Goal: Use online tool/utility: Use online tool/utility

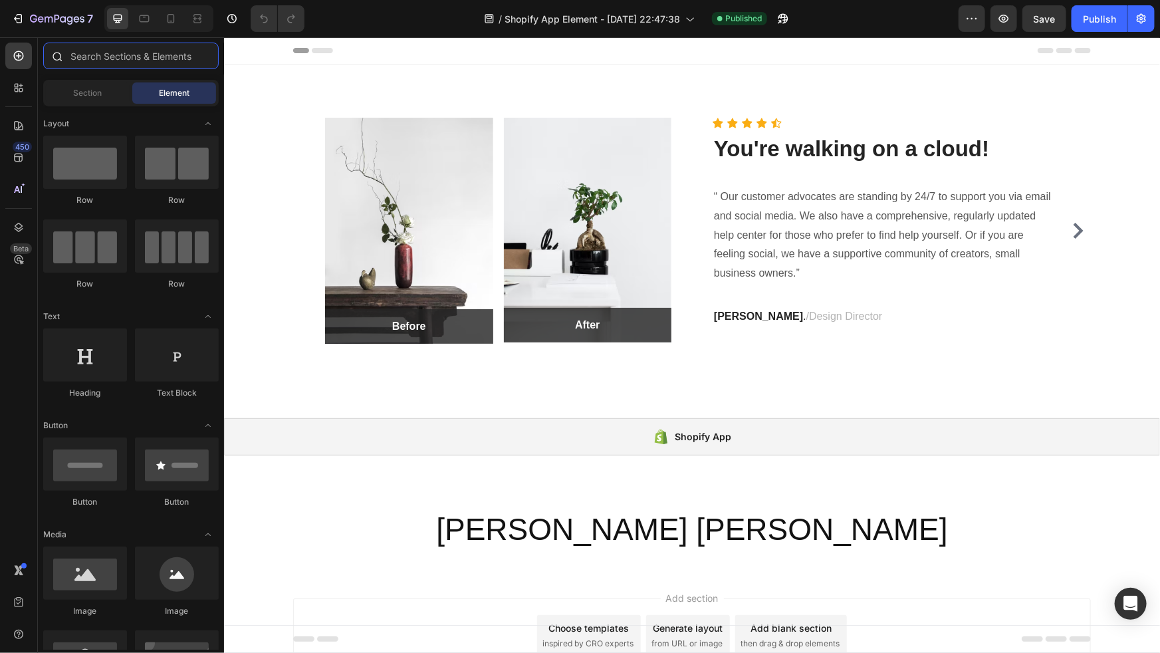
click at [139, 54] on input "text" at bounding box center [131, 56] width 176 height 27
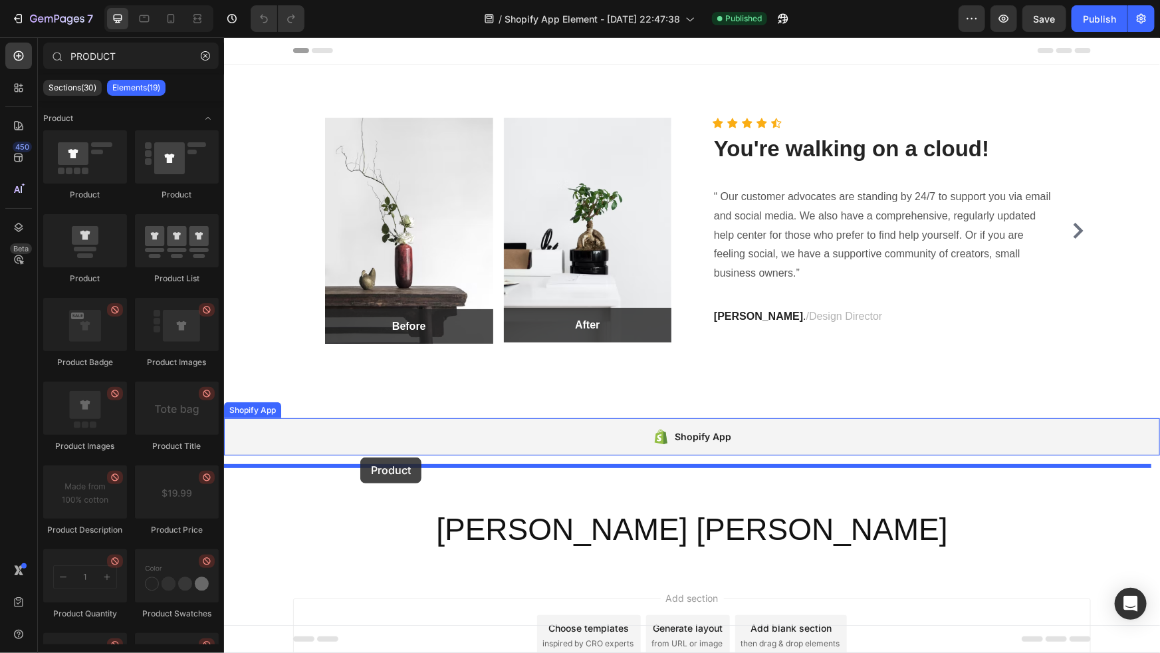
drag, startPoint x: 285, startPoint y: 208, endPoint x: 375, endPoint y: 448, distance: 255.7
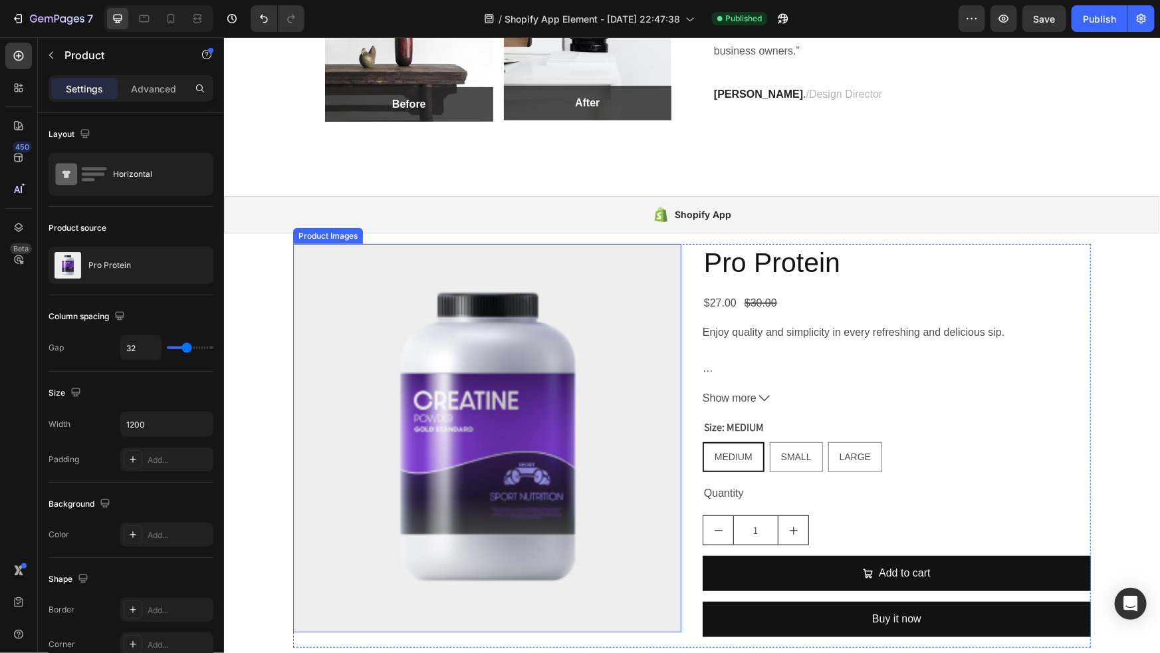
scroll to position [220, 0]
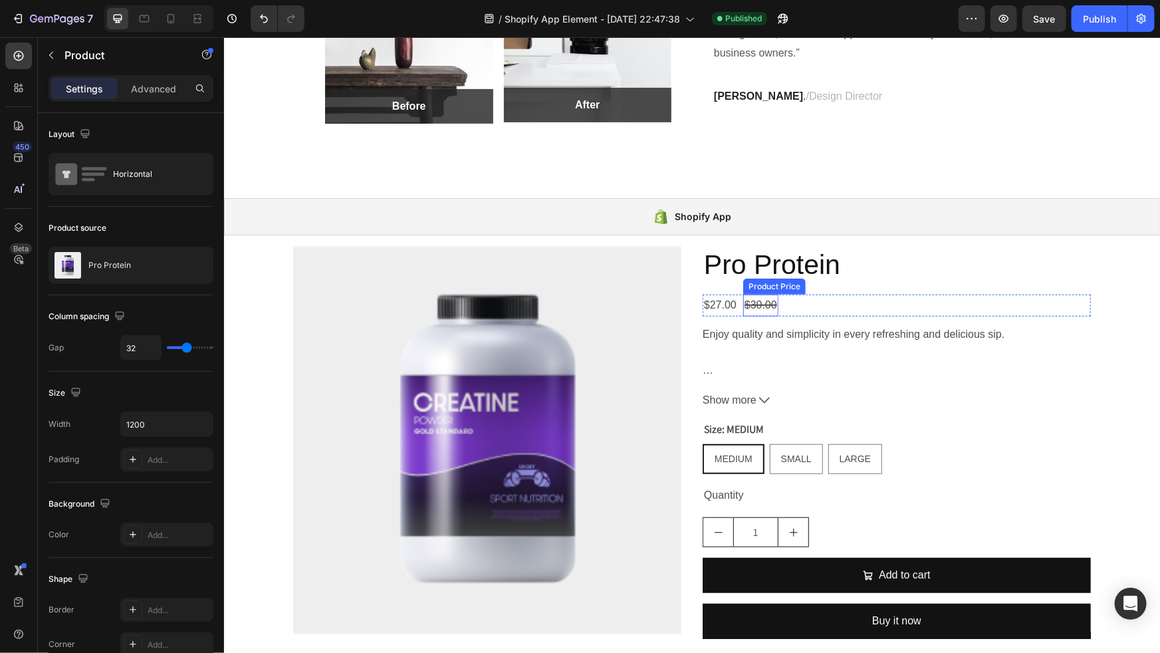
click at [768, 305] on div "$30.00" at bounding box center [760, 305] width 35 height 22
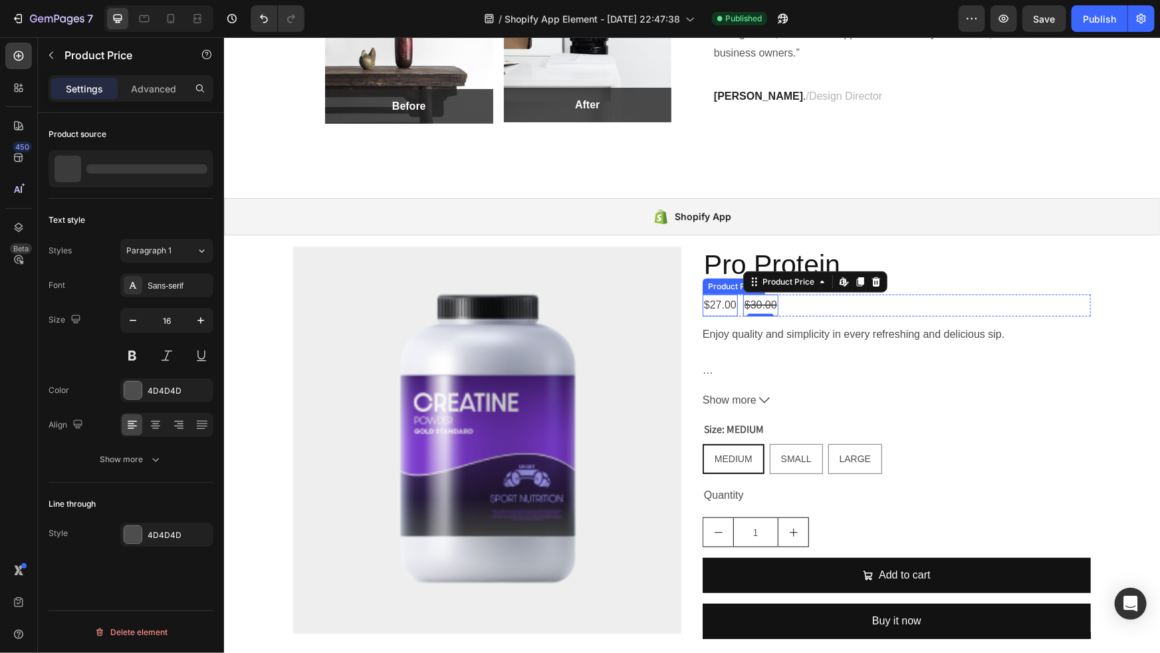
click at [726, 306] on div "$27.00" at bounding box center [719, 305] width 35 height 22
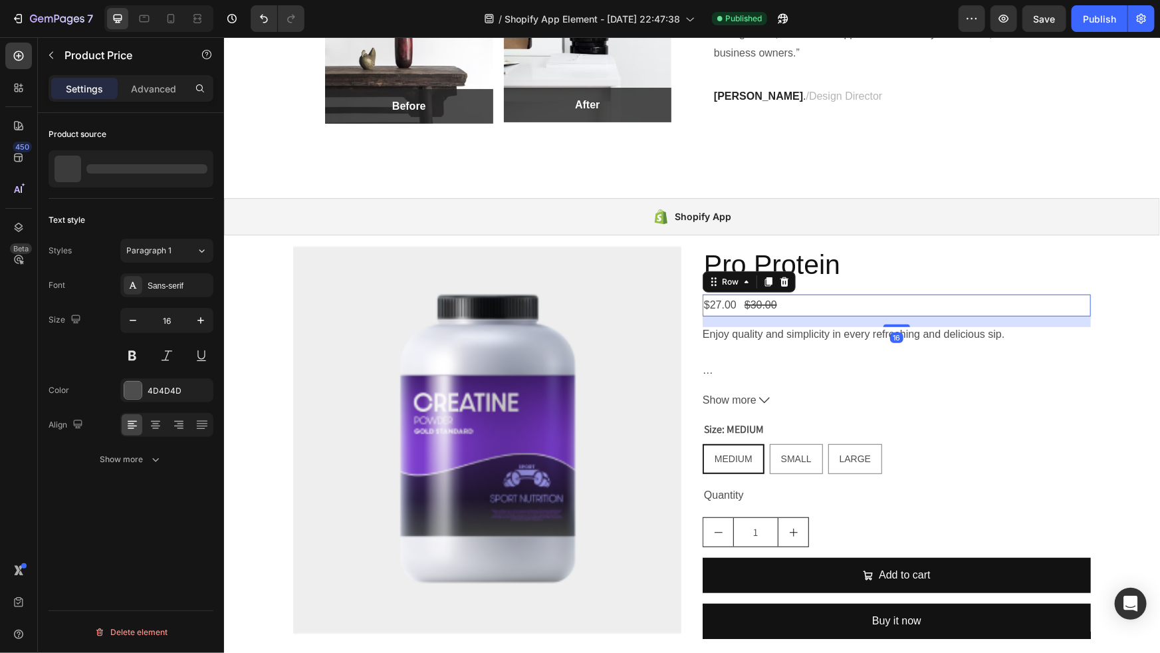
click at [785, 303] on div "$27.00 Product Price Product Price $30.00 Product Price Product Price Row 16" at bounding box center [896, 305] width 388 height 22
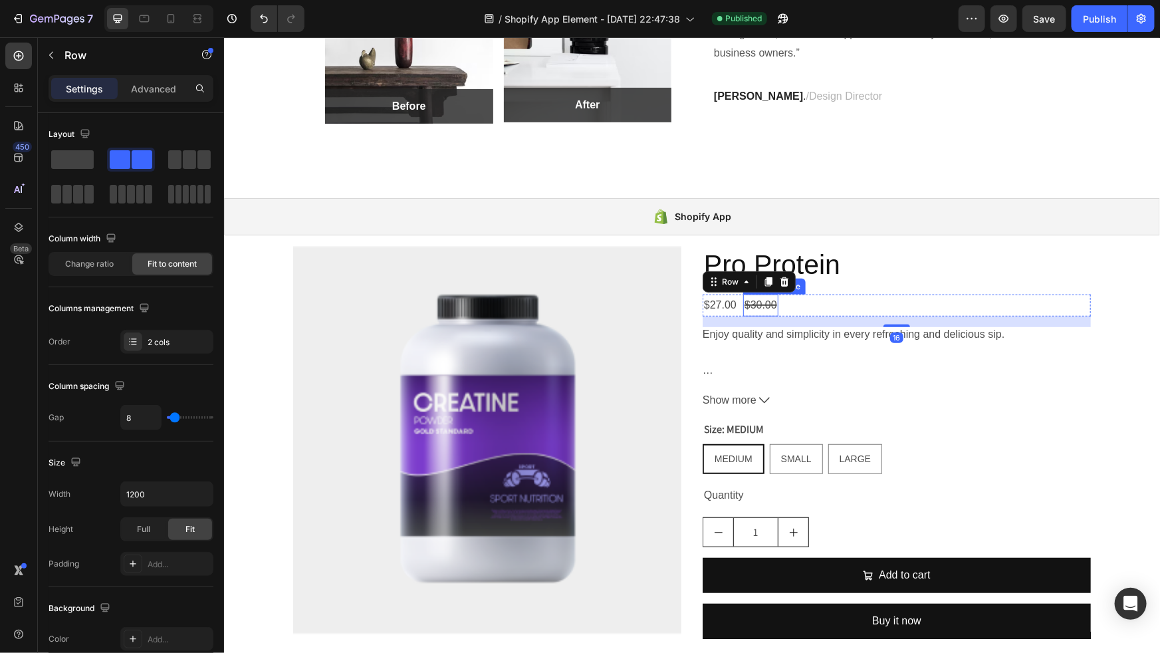
click at [755, 307] on div "$30.00" at bounding box center [760, 305] width 35 height 22
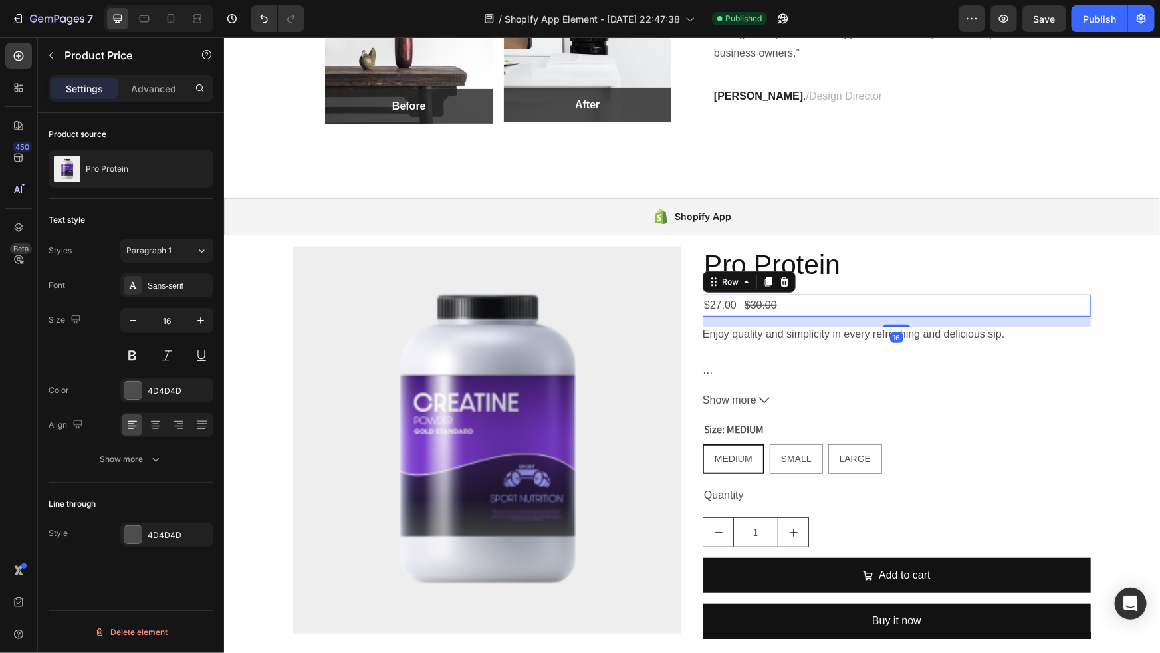
click at [836, 297] on div "$27.00 Product Price Product Price $30.00 Product Price Product Price Row 16" at bounding box center [896, 305] width 388 height 22
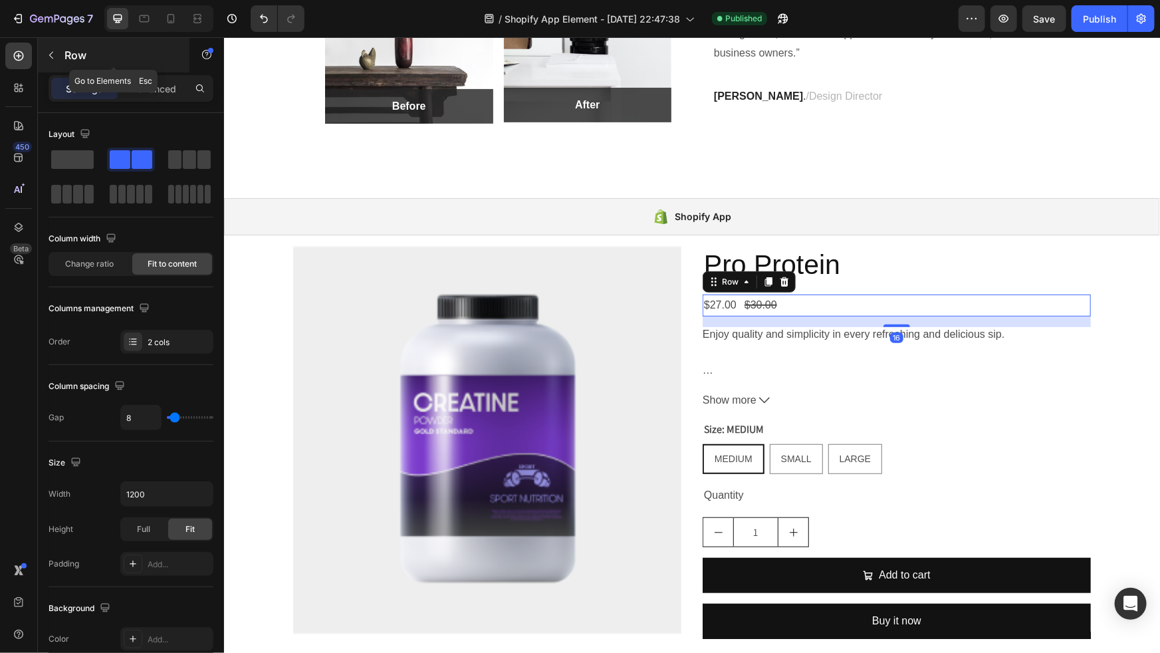
click at [59, 53] on button "button" at bounding box center [51, 55] width 21 height 21
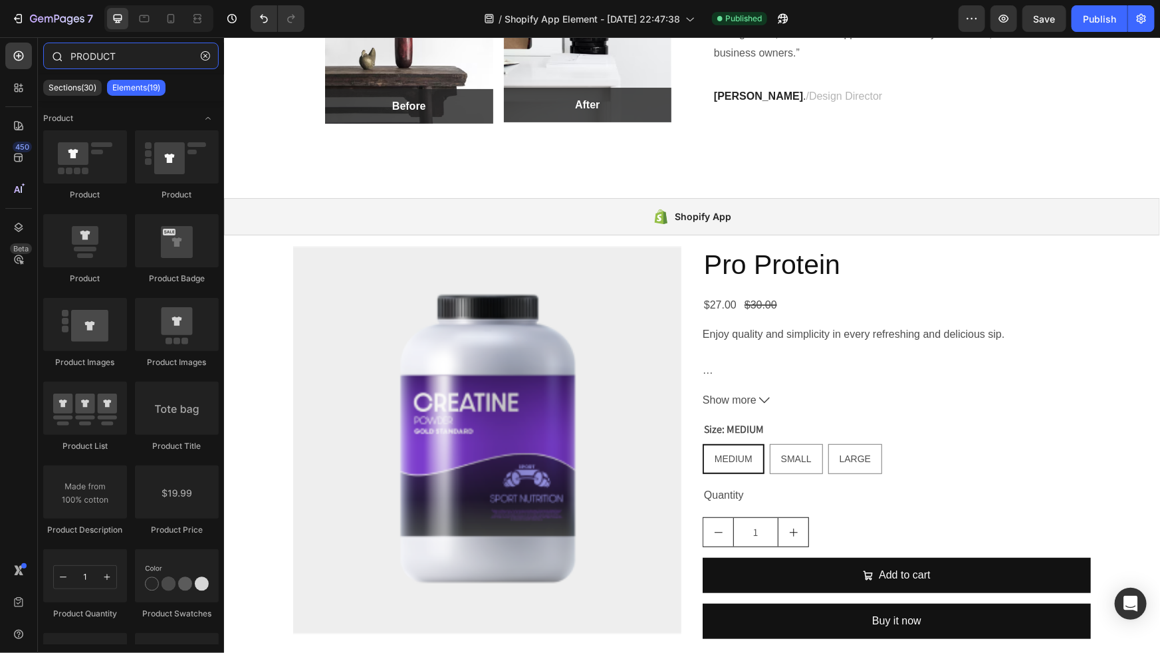
click at [124, 58] on input "PRODUCT" at bounding box center [131, 56] width 176 height 27
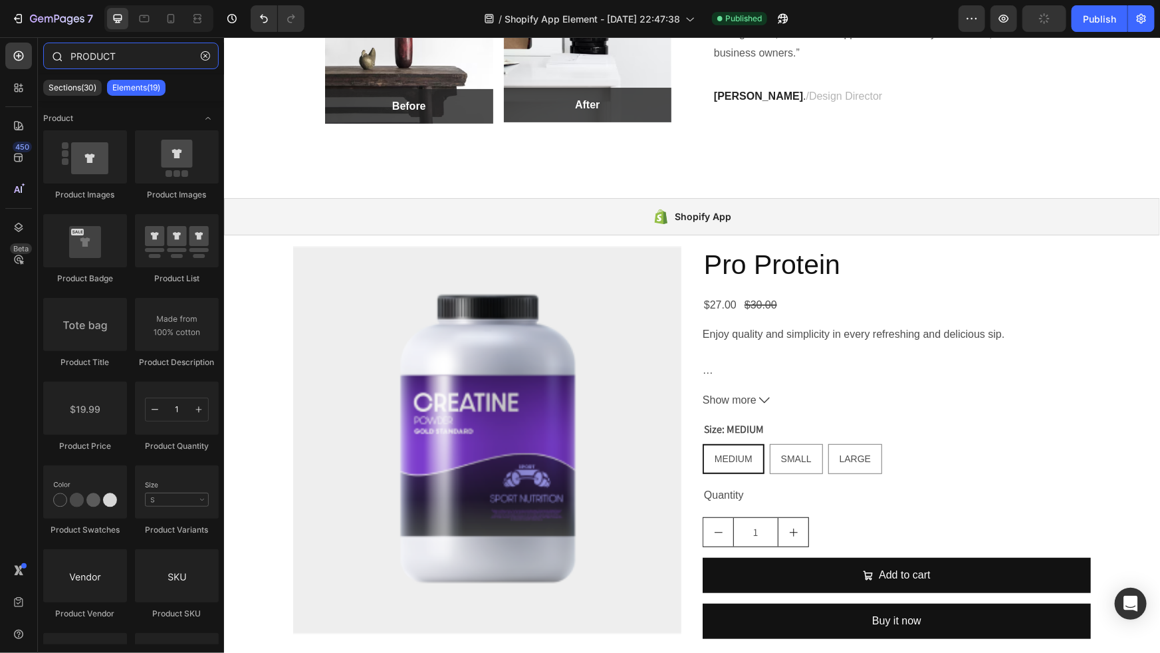
type input "PRODUCT"
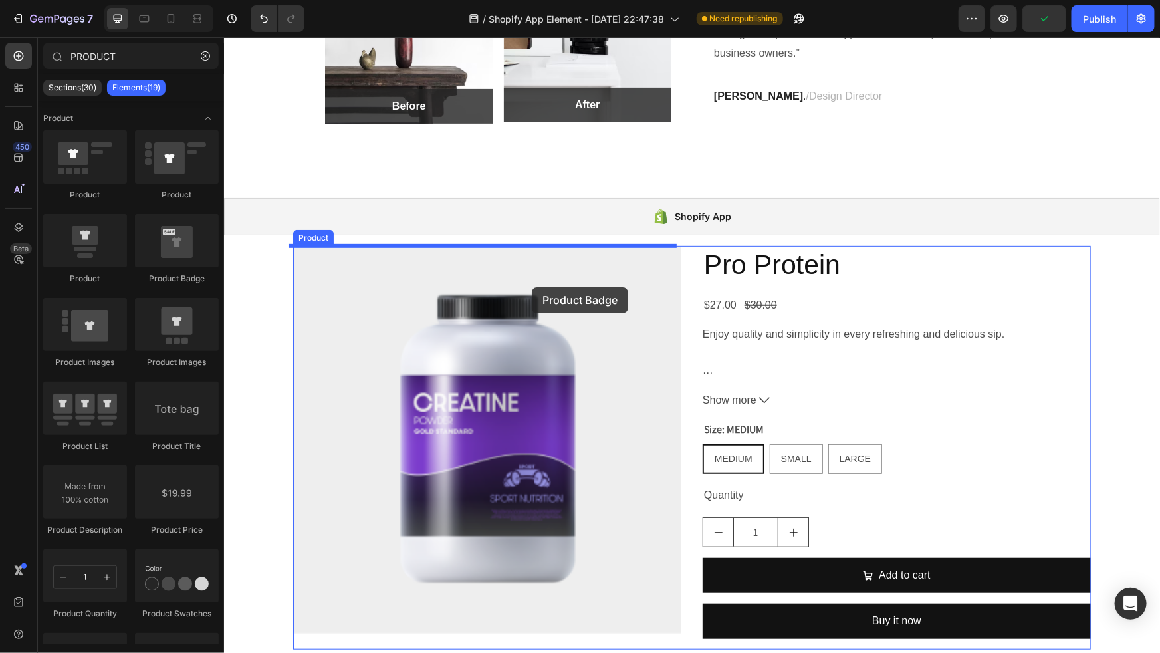
drag, startPoint x: 386, startPoint y: 281, endPoint x: 521, endPoint y: 283, distance: 135.0
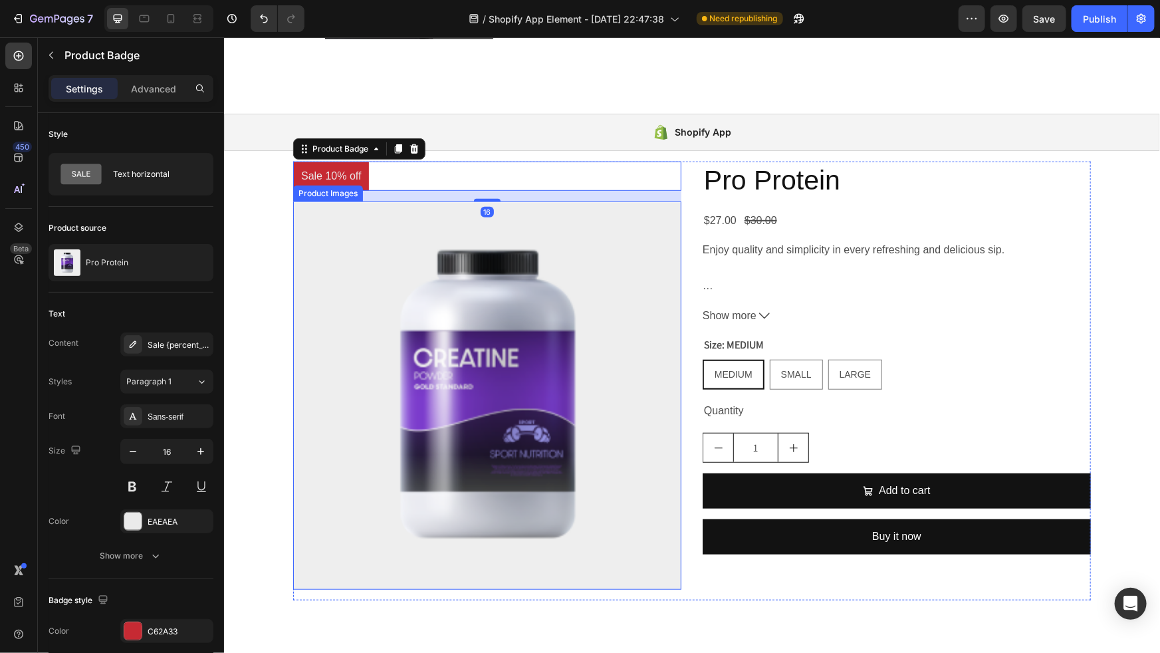
scroll to position [315, 0]
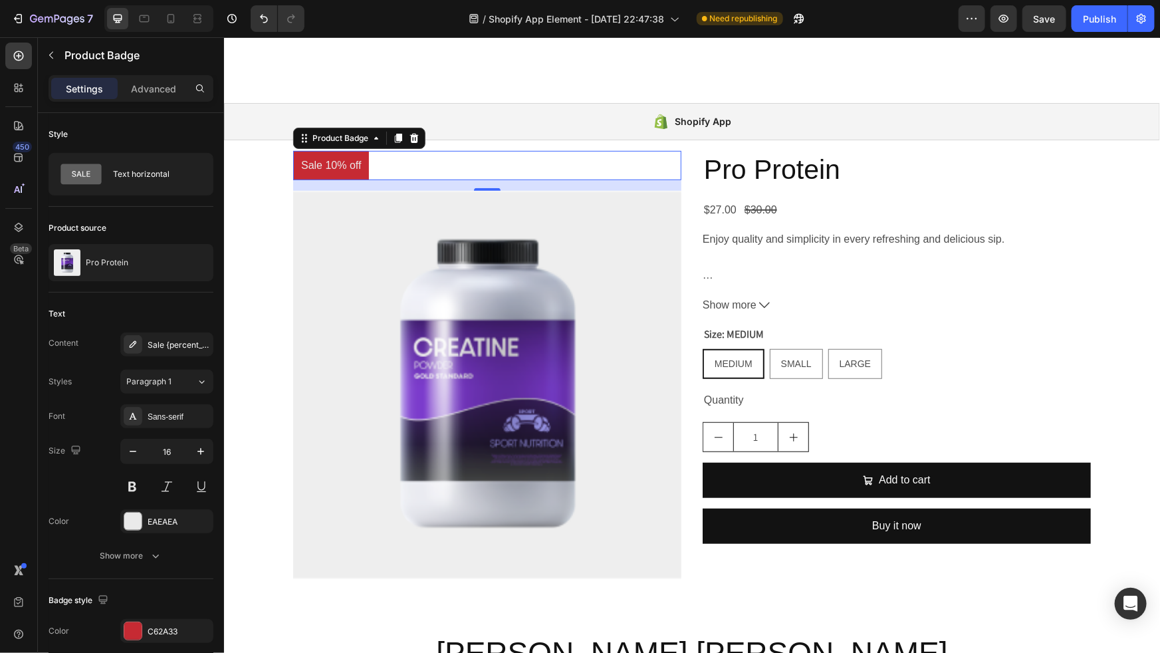
click at [327, 163] on pre "Sale 10% off" at bounding box center [331, 165] width 76 height 30
click at [773, 213] on div "$27.00 Product Price Product Price $30.00 Product Price Product Price Row" at bounding box center [896, 210] width 388 height 22
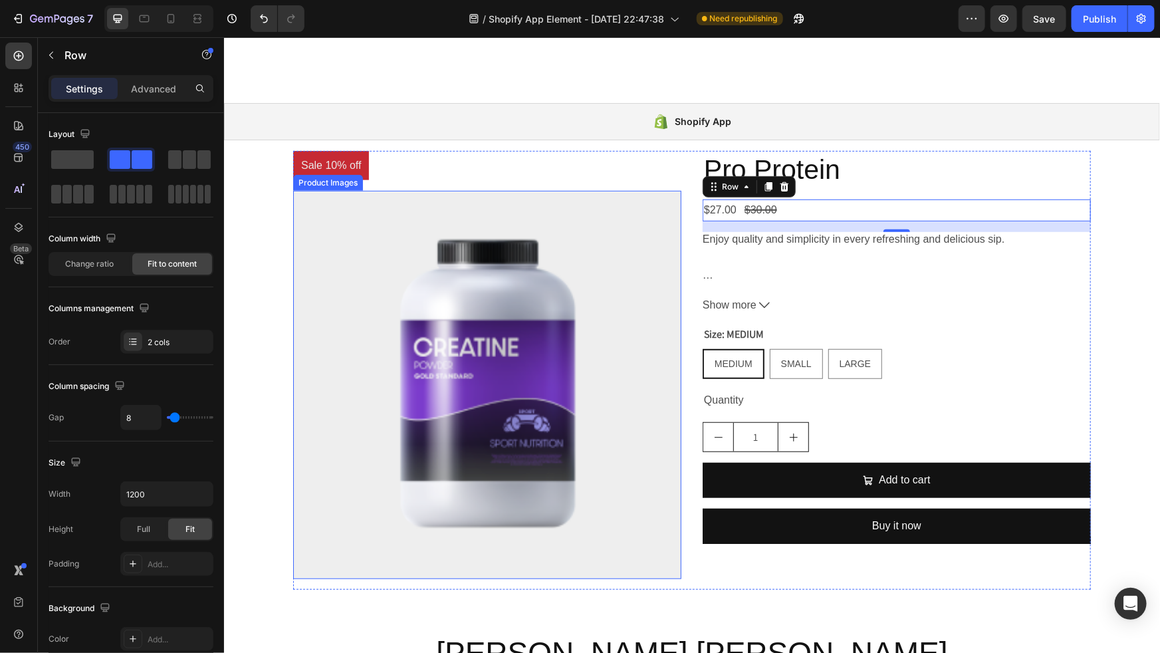
click at [328, 174] on div "Product Images" at bounding box center [328, 182] width 70 height 16
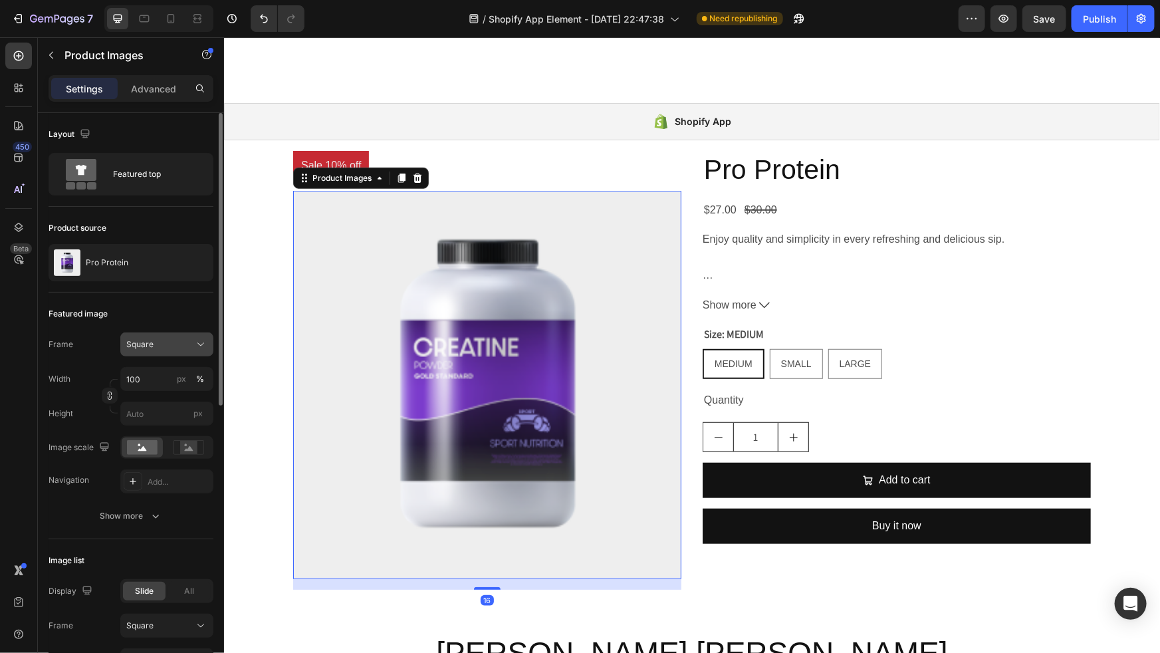
click at [182, 341] on div "Square" at bounding box center [158, 345] width 65 height 12
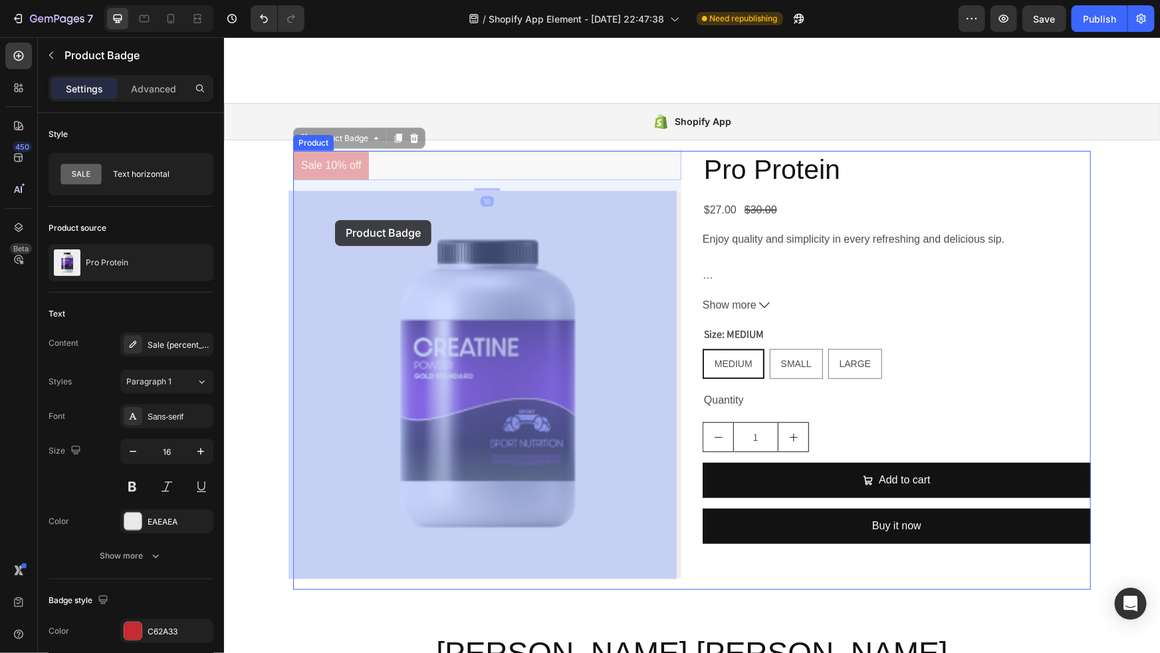
drag, startPoint x: 320, startPoint y: 156, endPoint x: 335, endPoint y: 219, distance: 64.9
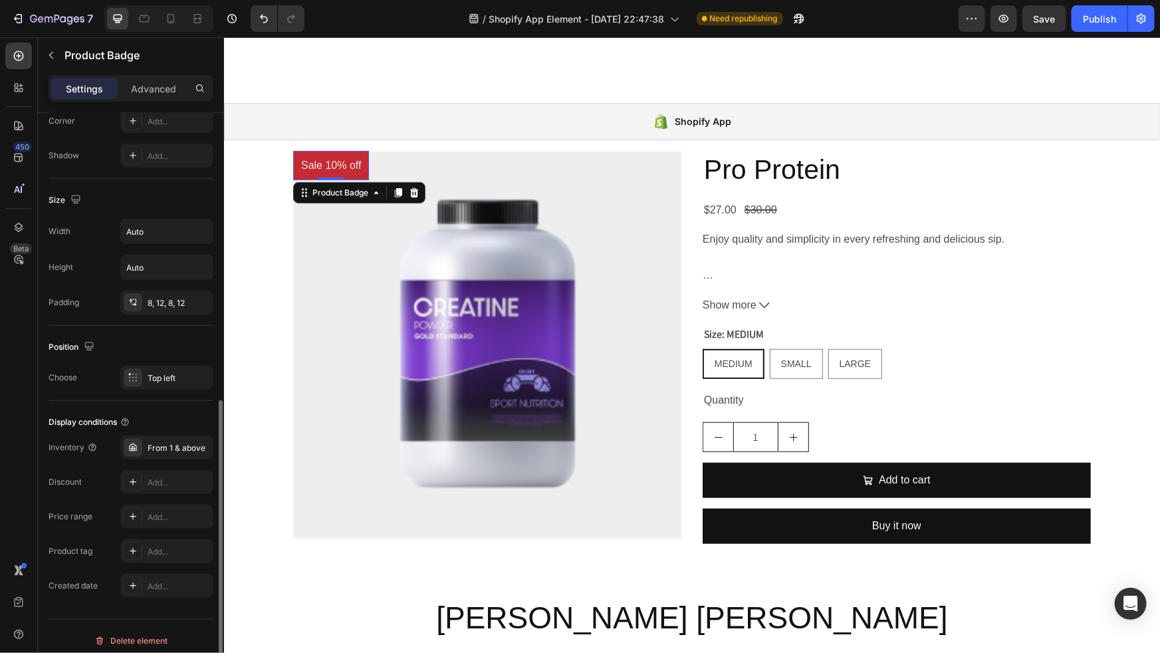
scroll to position [146, 0]
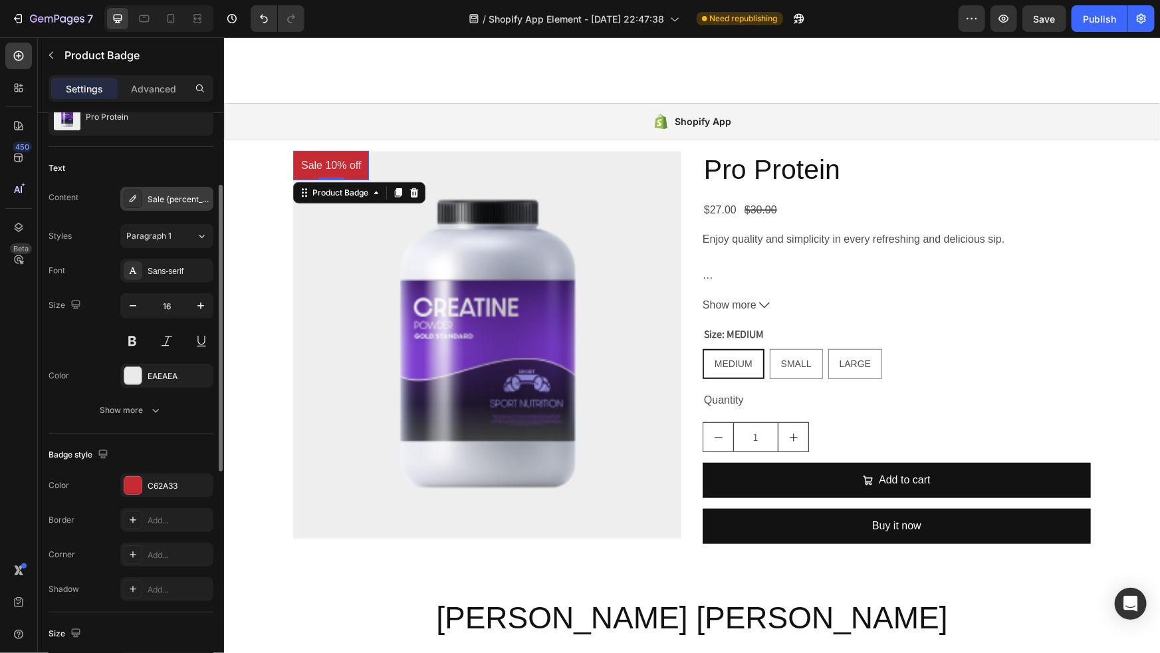
click at [186, 195] on div "Sale {percent_discount} off" at bounding box center [179, 200] width 63 height 12
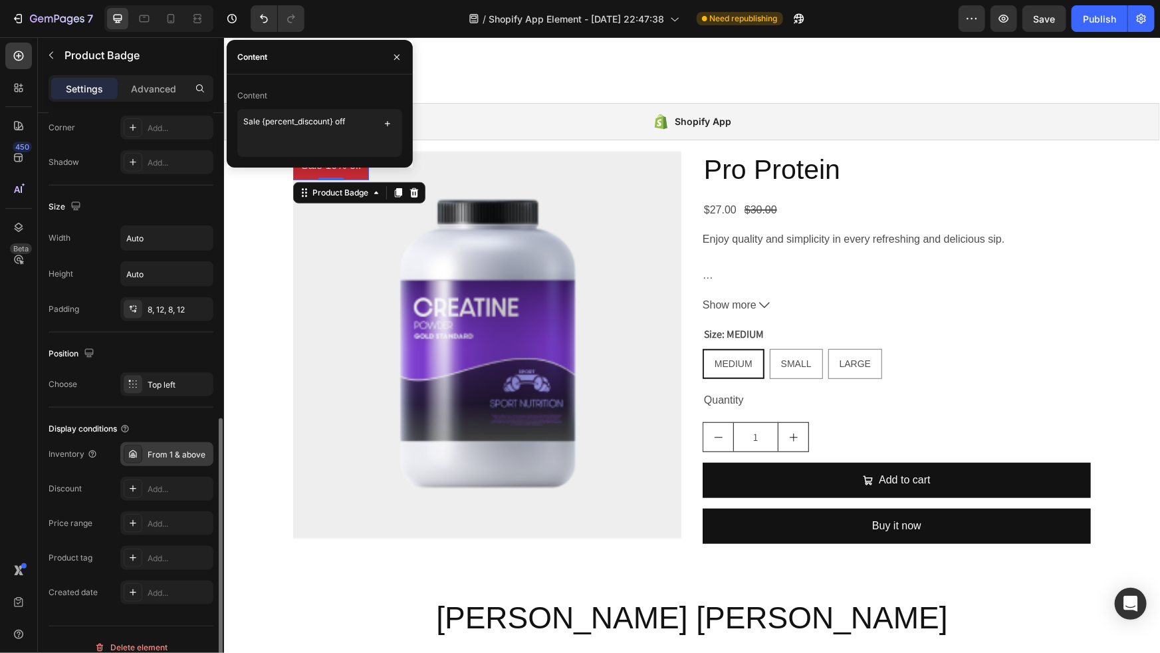
scroll to position [587, 0]
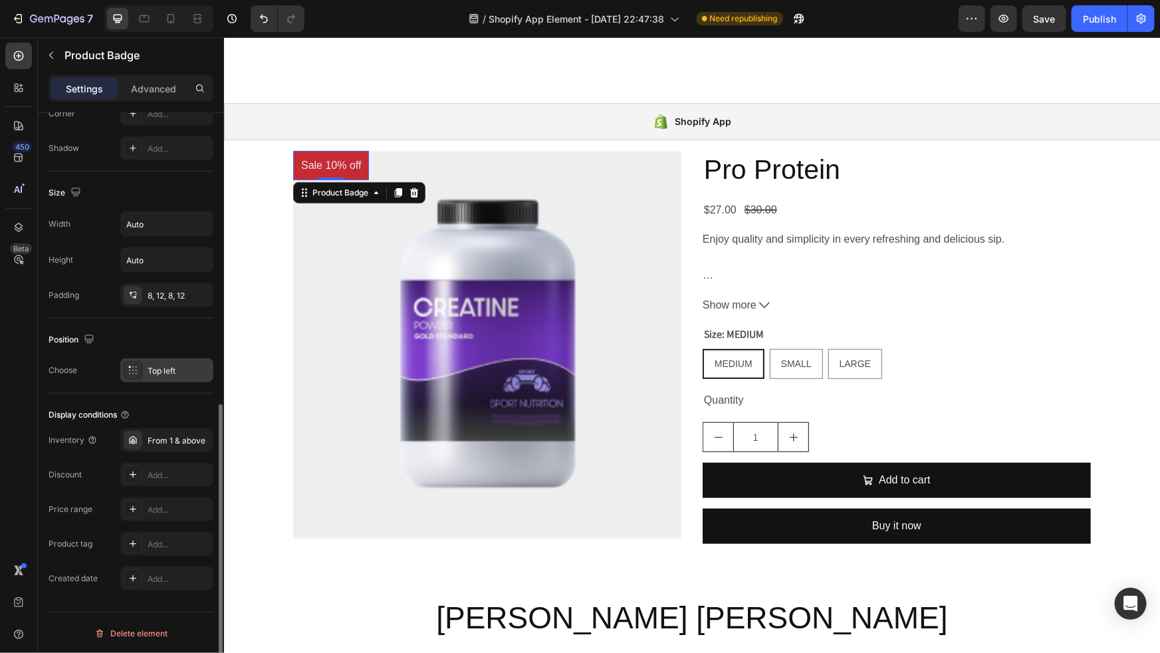
click at [179, 365] on div "Top left" at bounding box center [179, 371] width 63 height 12
